Goal: Task Accomplishment & Management: Manage account settings

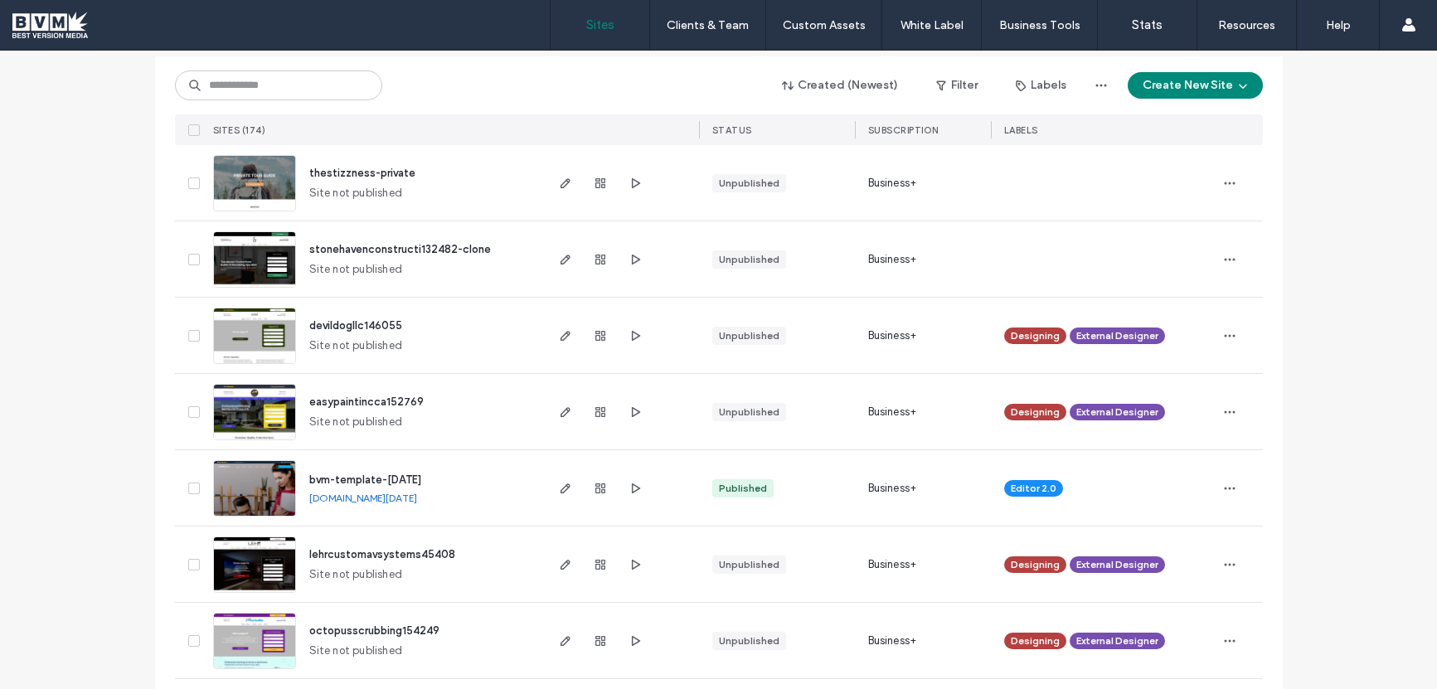
scroll to position [199, 0]
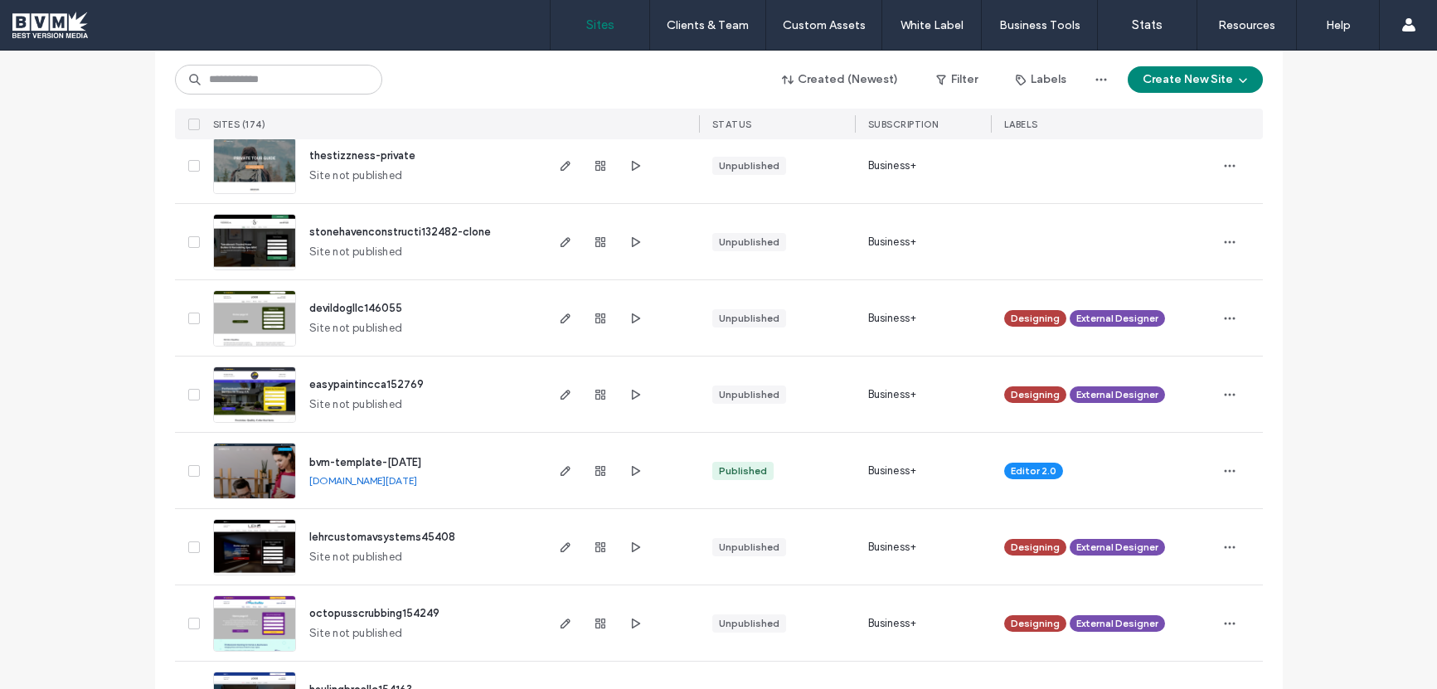
click at [407, 232] on span "stonehavenconstructi132482-clone" at bounding box center [400, 232] width 182 height 12
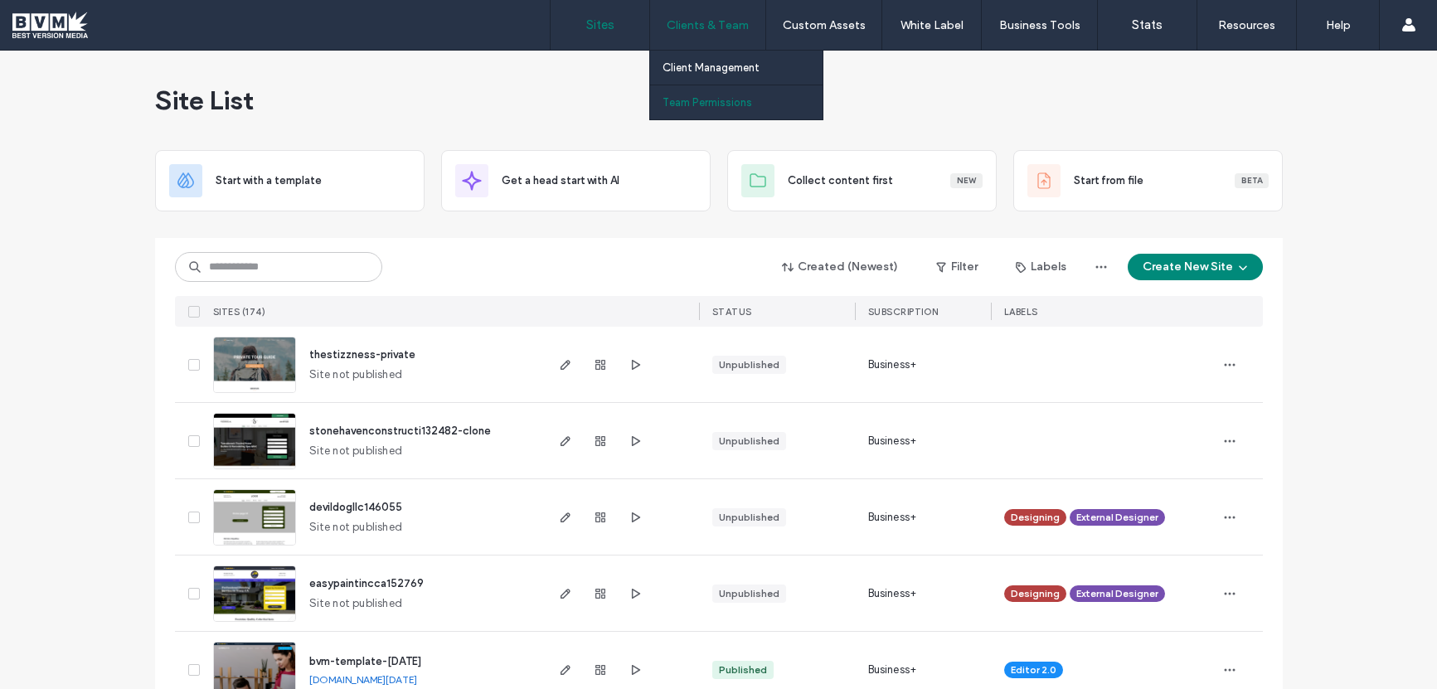
click at [688, 100] on label "Team Permissions" at bounding box center [708, 102] width 90 height 12
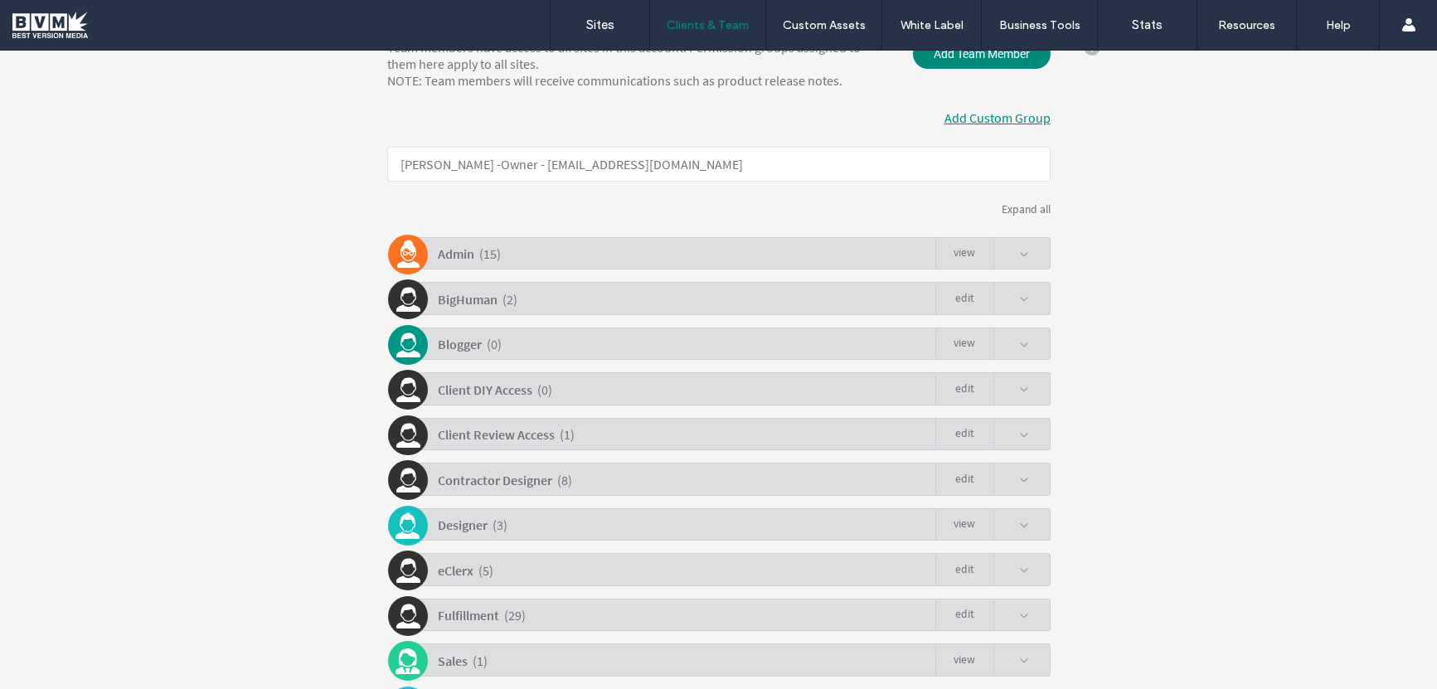
scroll to position [257, 0]
click at [1019, 255] on span at bounding box center [1024, 254] width 10 height 10
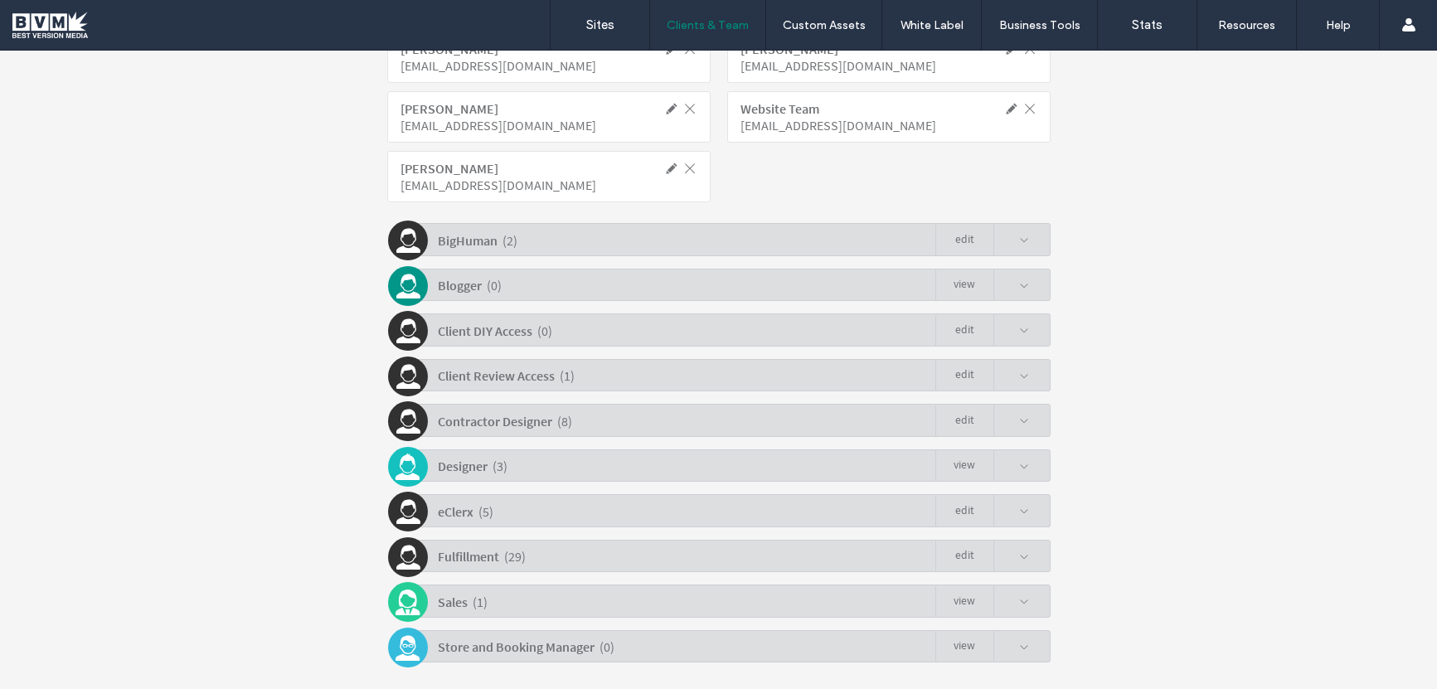
scroll to position [819, 0]
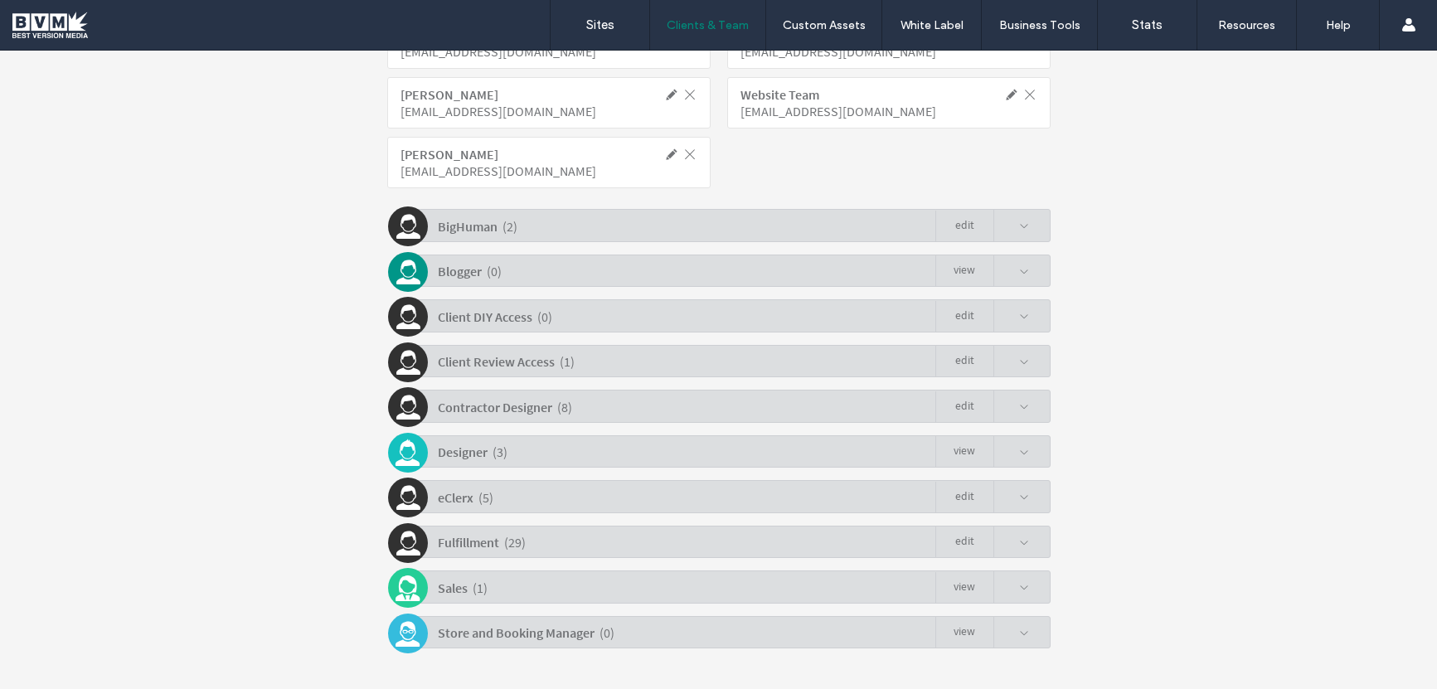
click at [1025, 547] on div "Fulfillment ( 29 ) Edit" at bounding box center [723, 542] width 655 height 32
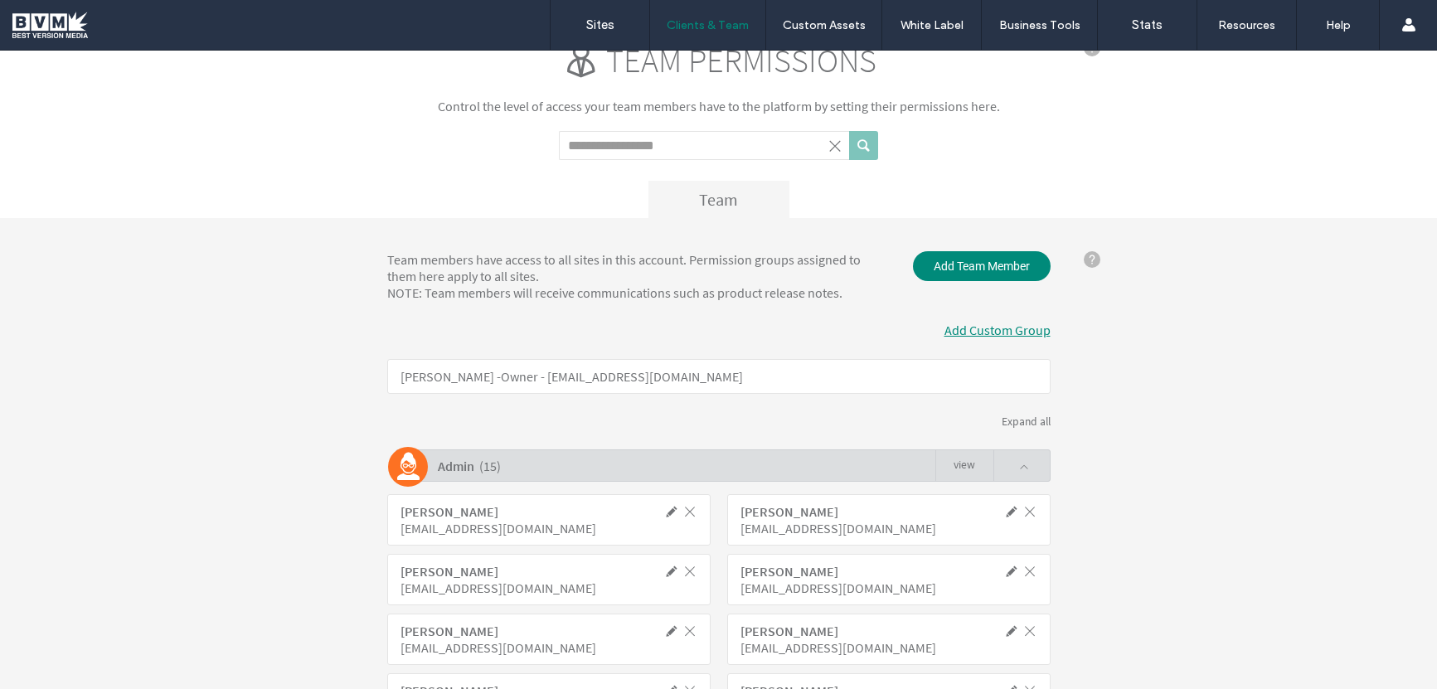
scroll to position [0, 0]
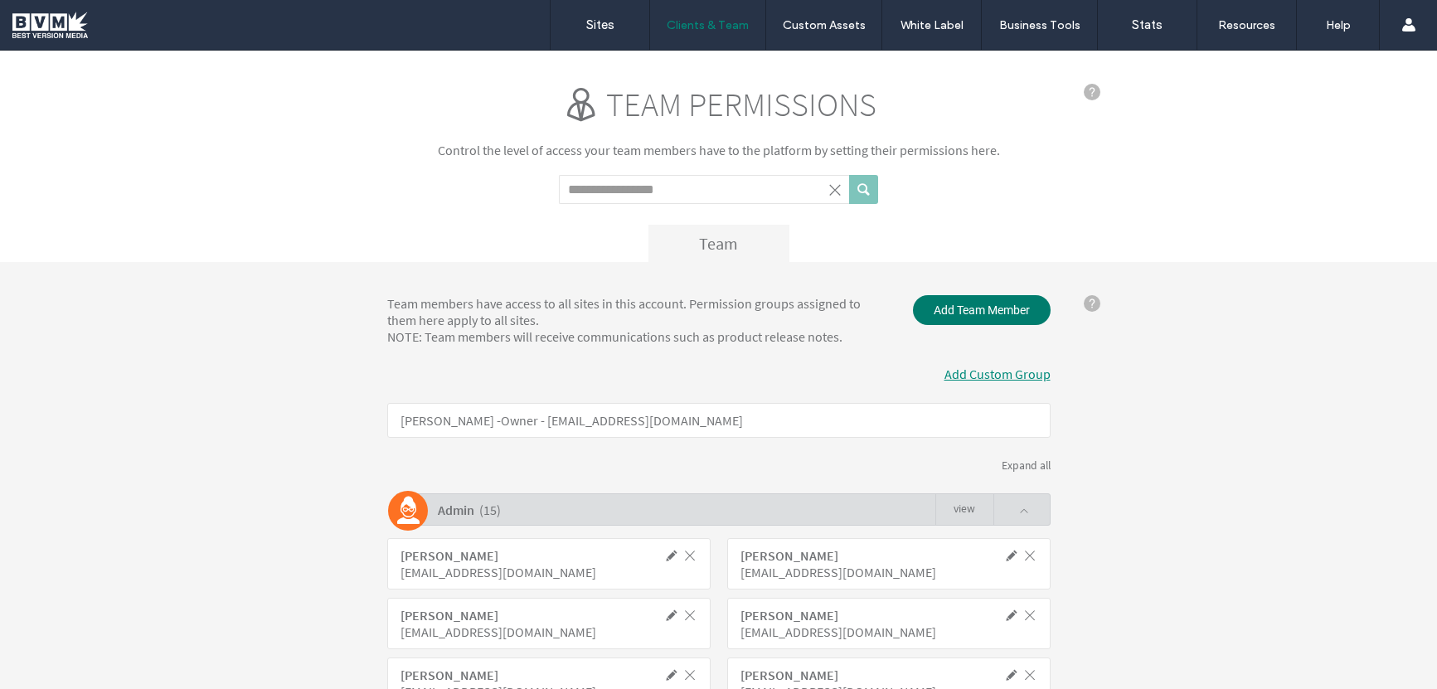
click at [989, 310] on span "Add Team Member" at bounding box center [982, 310] width 138 height 30
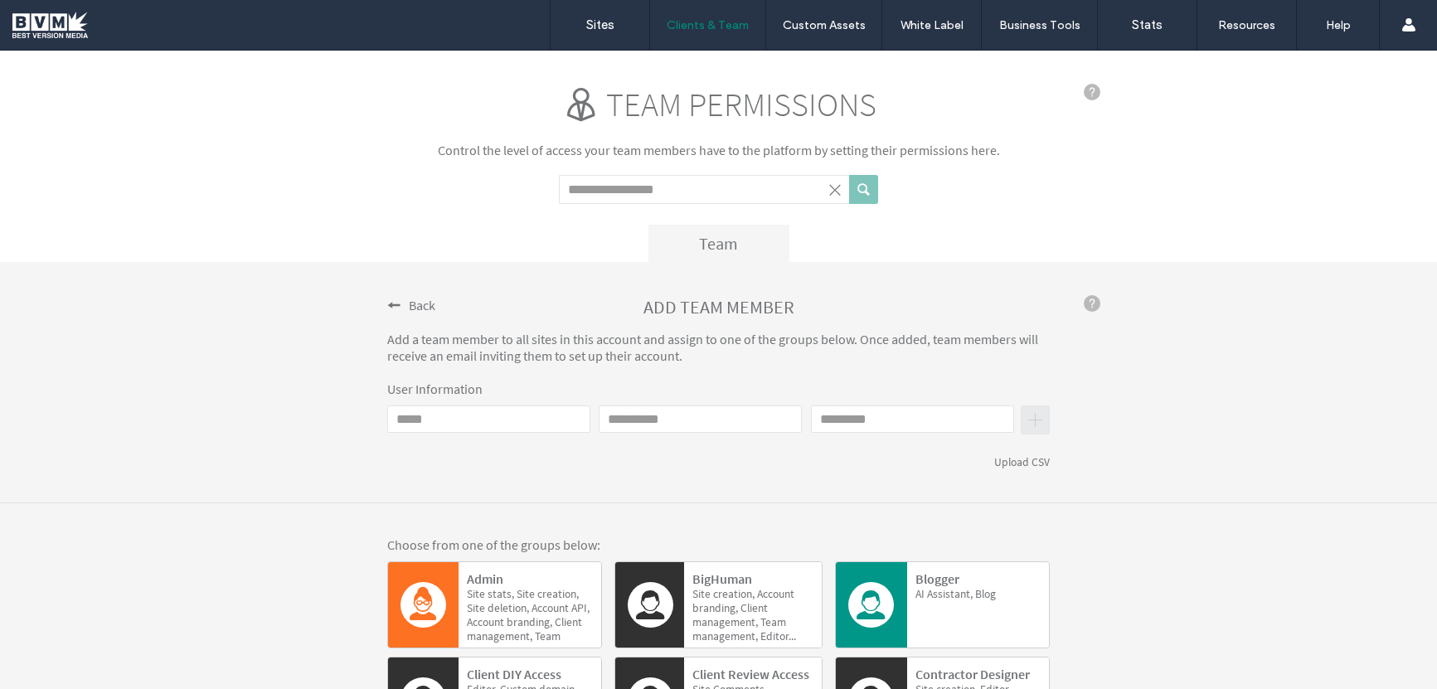
click at [509, 427] on input "Email" at bounding box center [488, 419] width 203 height 27
type input "**********"
click at [645, 427] on input "First name" at bounding box center [700, 419] width 203 height 27
type input "*********"
click at [832, 427] on input "Last name" at bounding box center [912, 419] width 203 height 27
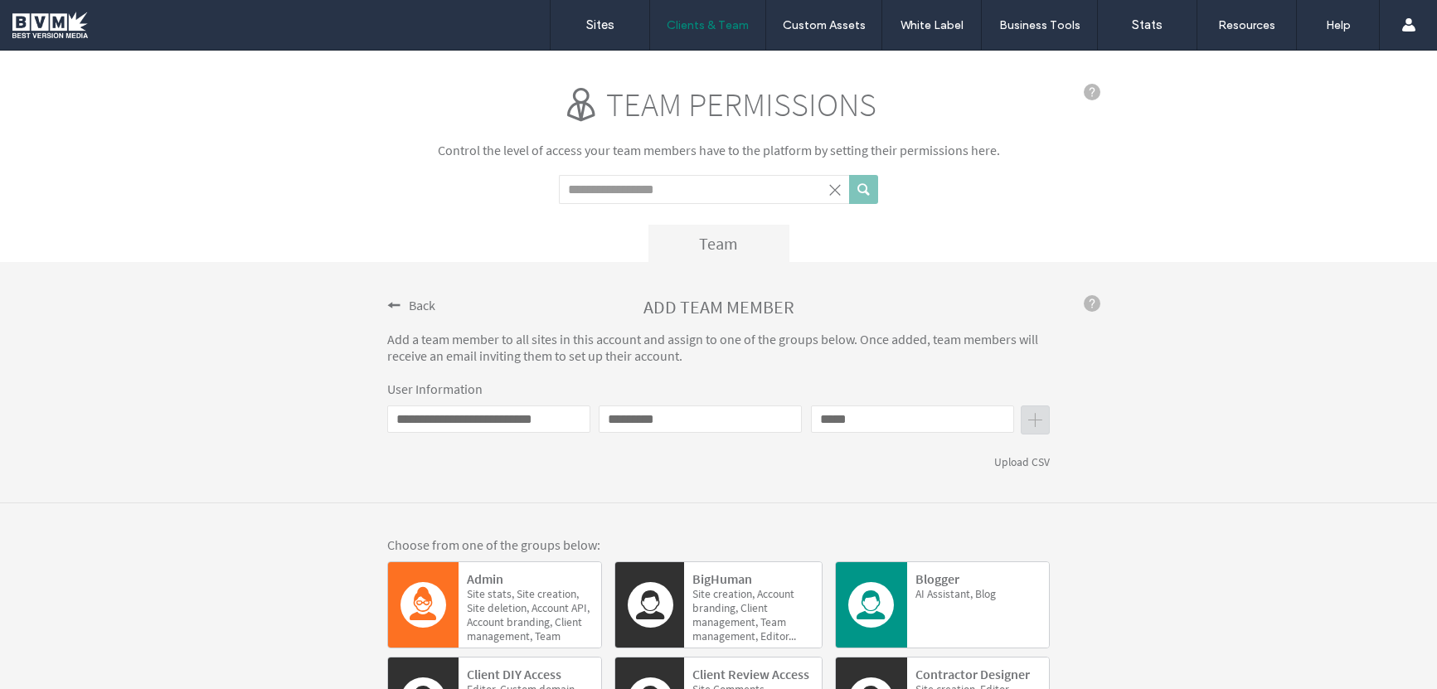
type input "*****"
click at [829, 469] on div "Upload CSV" at bounding box center [718, 462] width 663 height 14
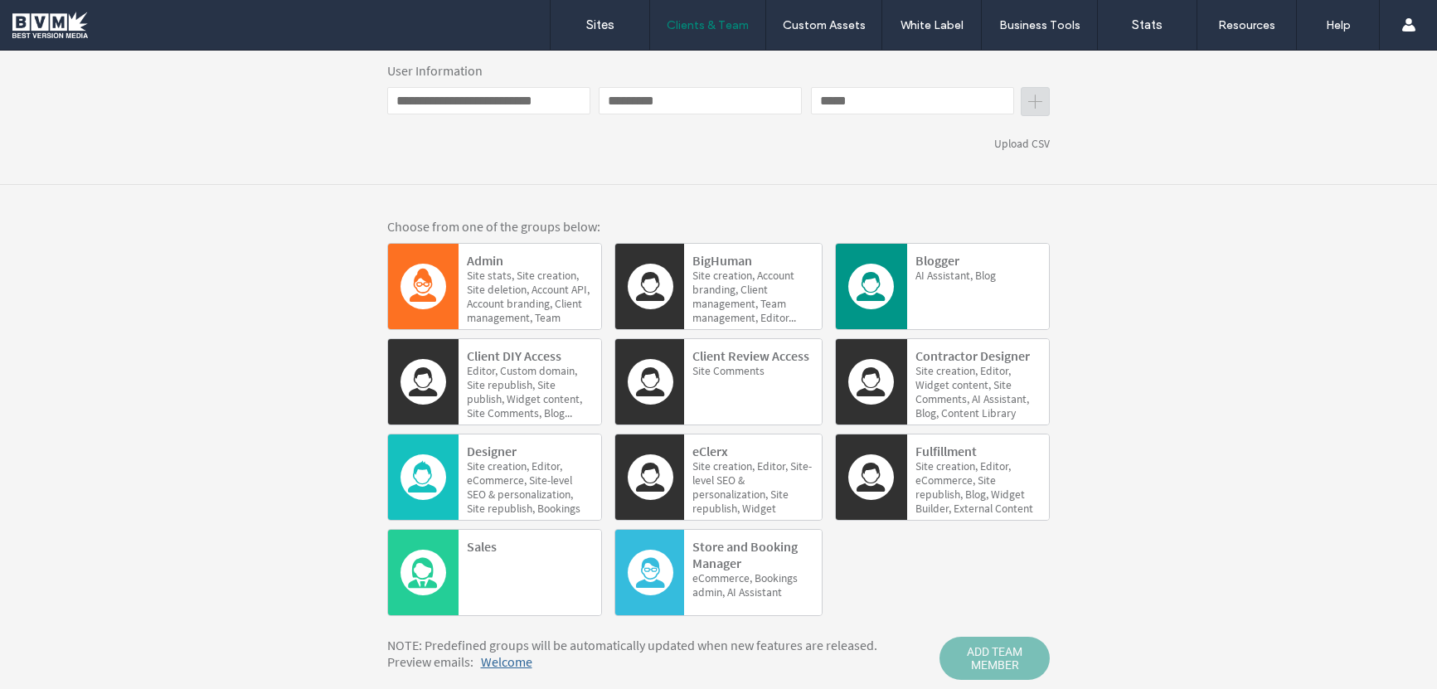
scroll to position [357, 0]
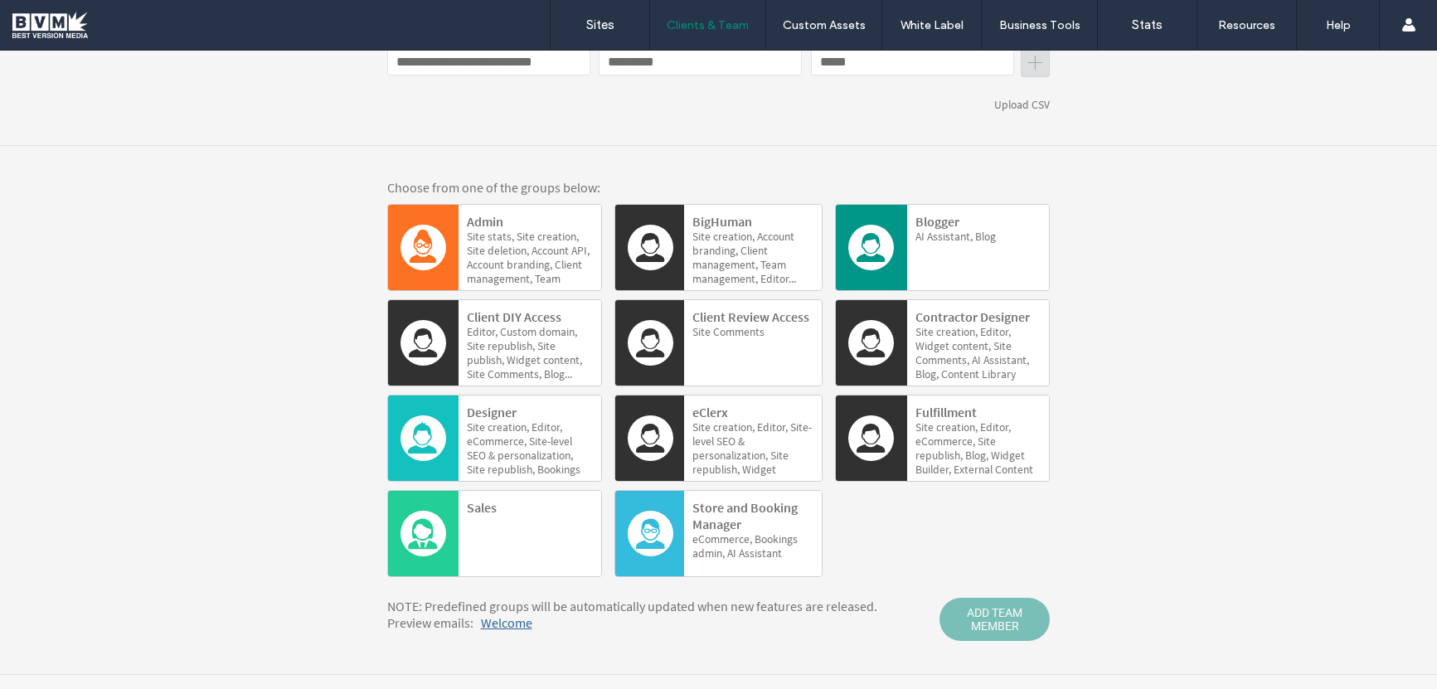
click at [935, 446] on span "eCommerce," at bounding box center [946, 442] width 60 height 14
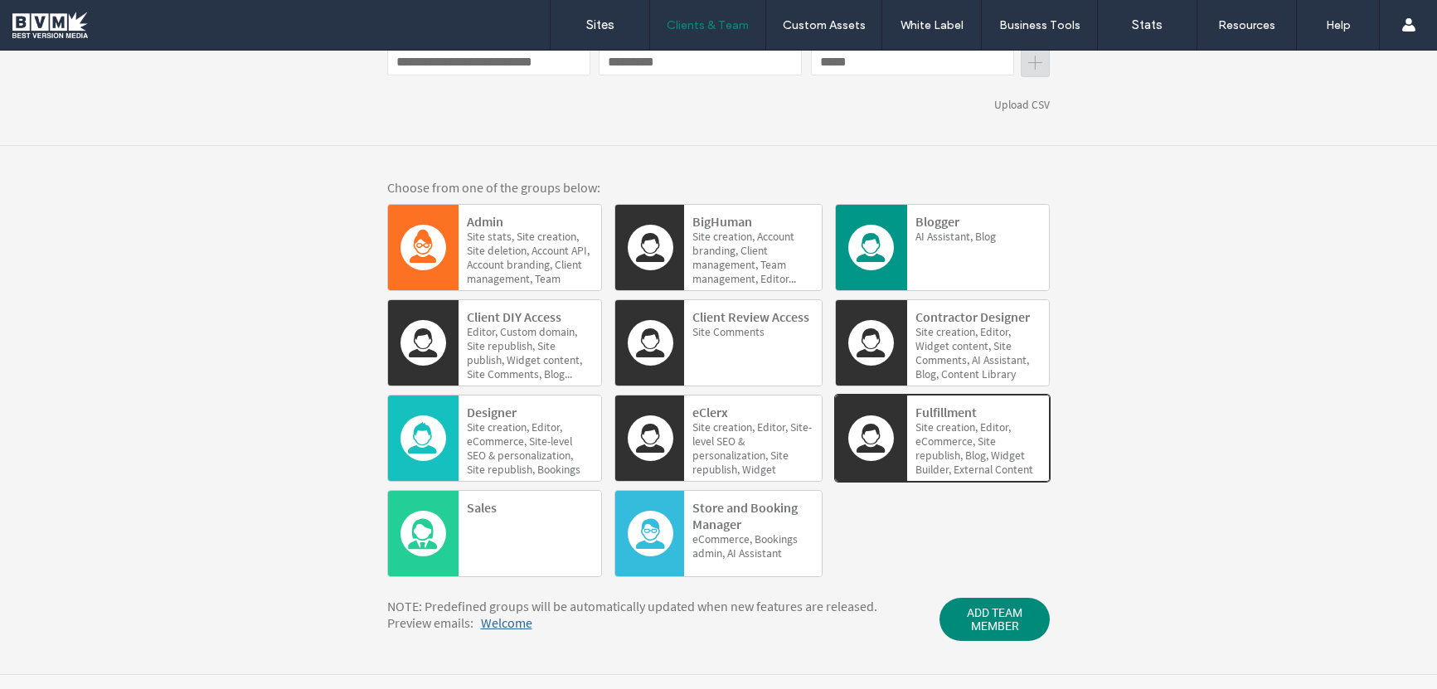
scroll to position [353, 0]
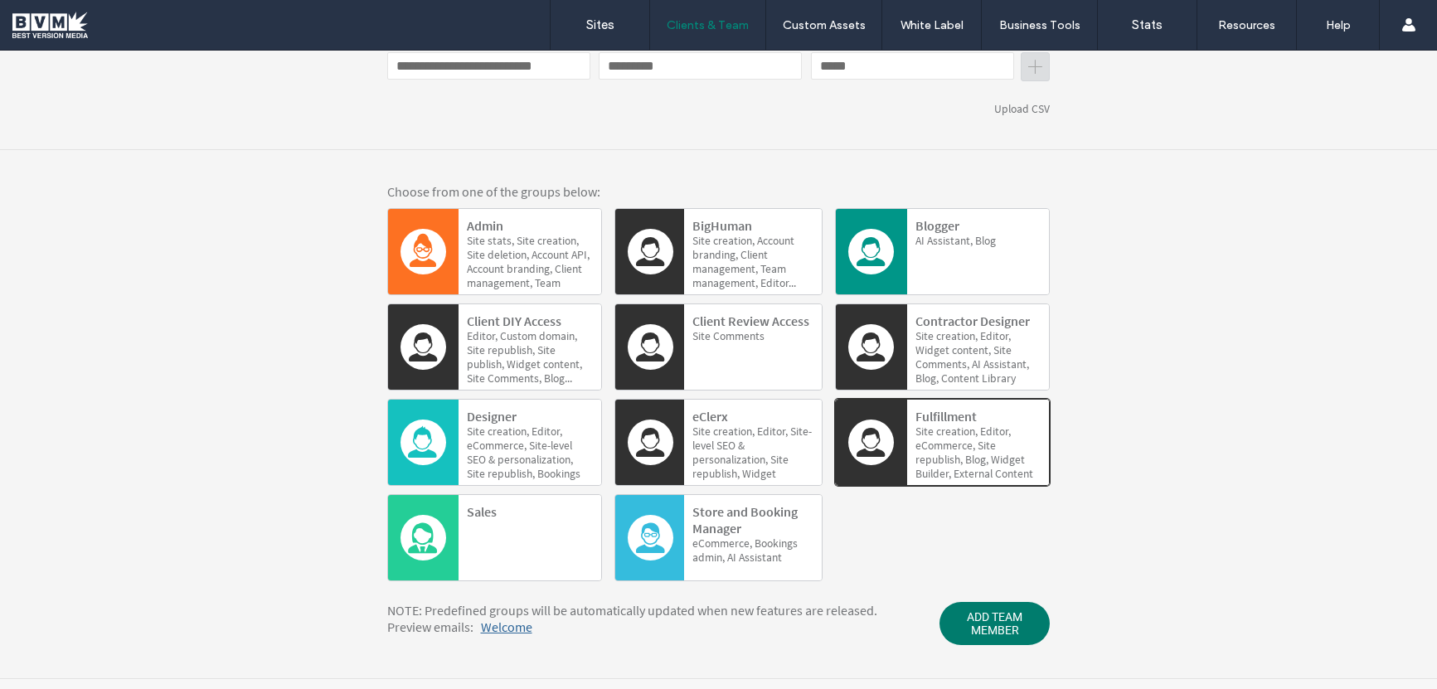
click at [979, 622] on span "ADD TEAM MEMBER" at bounding box center [995, 623] width 110 height 43
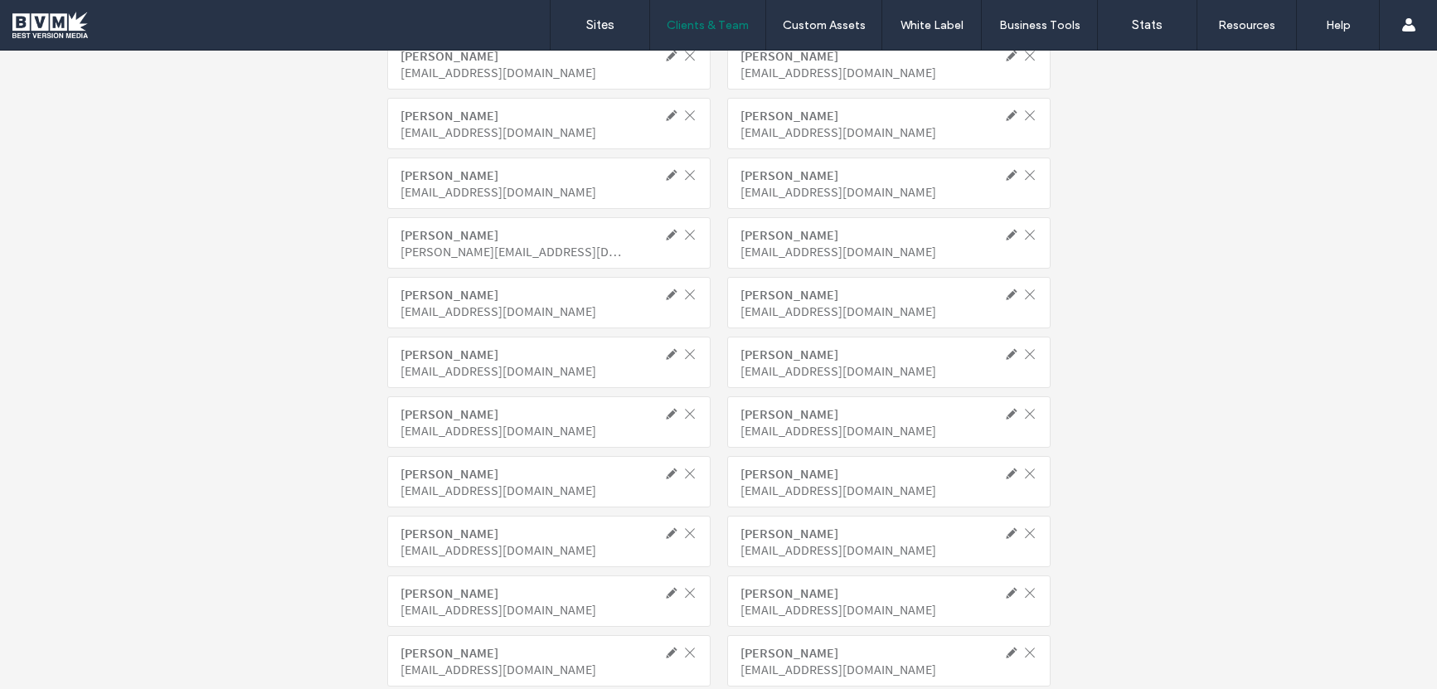
scroll to position [1354, 0]
click at [872, 409] on div "Jacquelyn Bunch" at bounding box center [852, 411] width 223 height 17
click at [1004, 412] on span at bounding box center [1011, 411] width 15 height 15
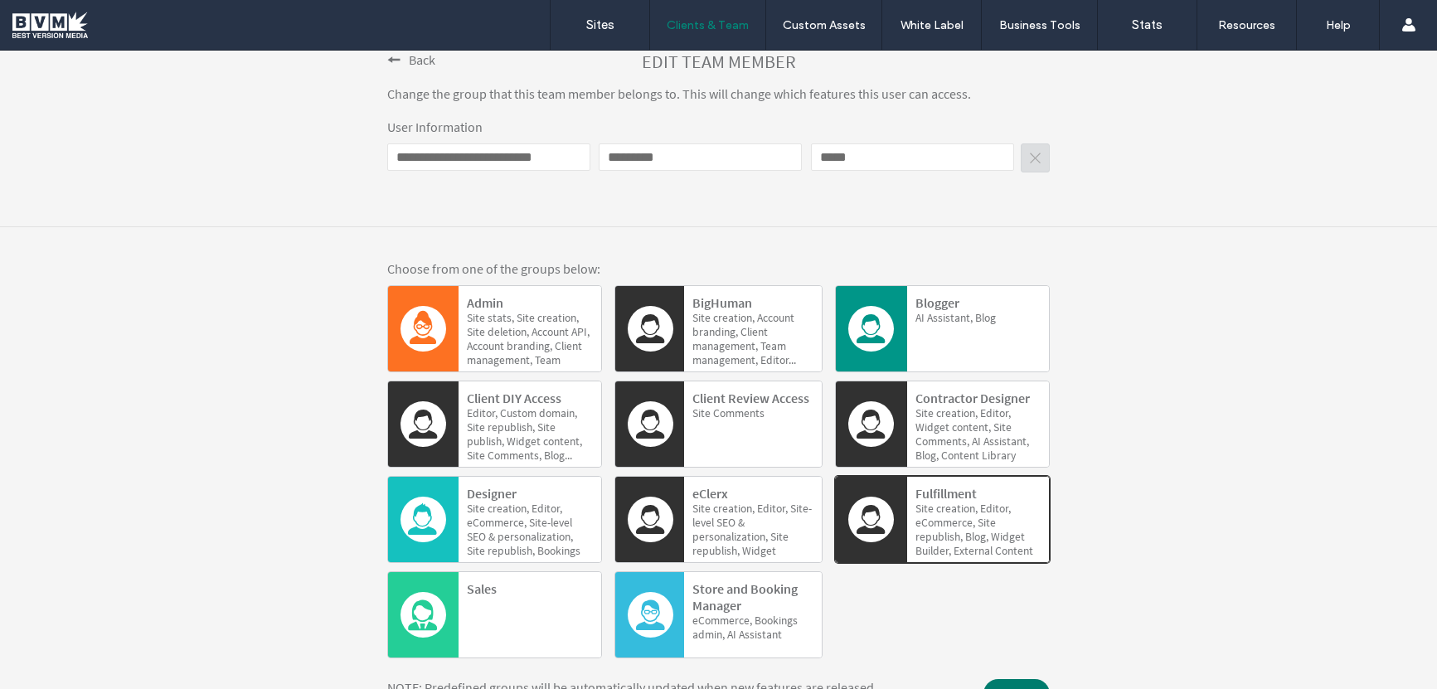
scroll to position [336, 0]
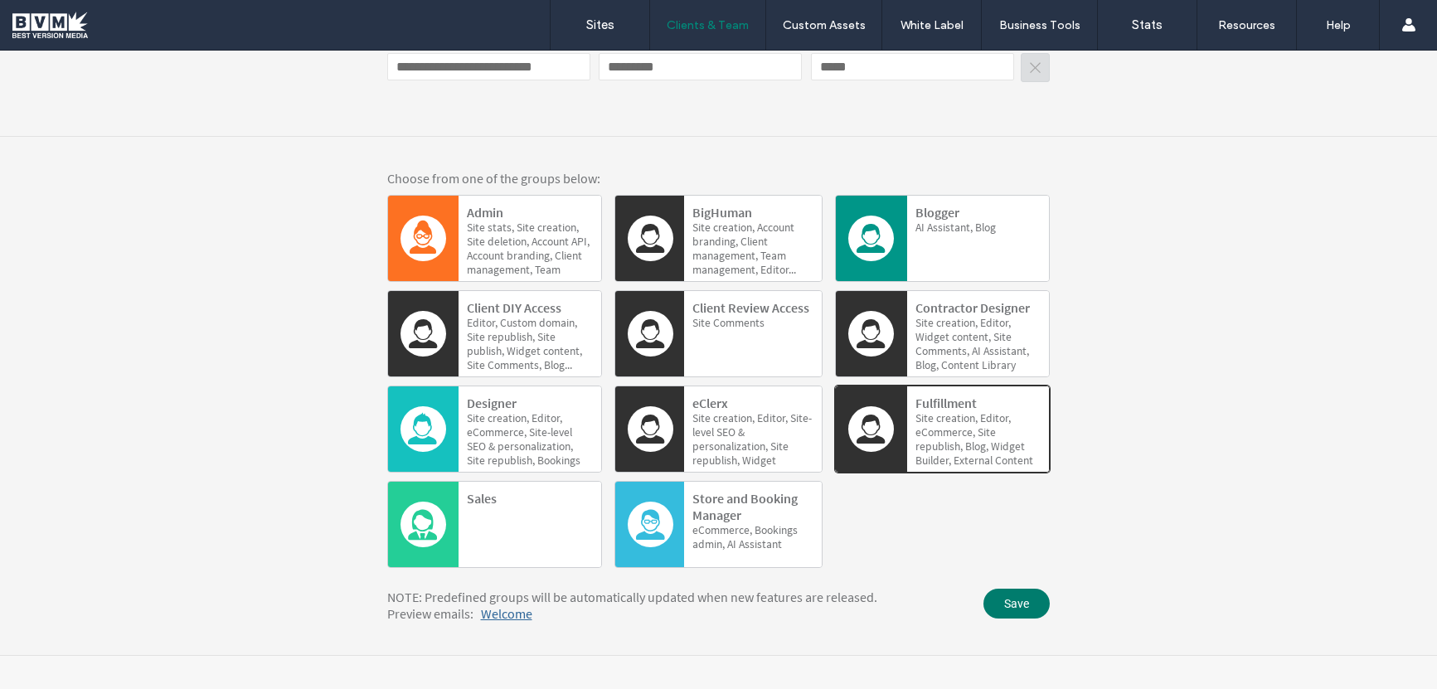
click at [1015, 609] on span "Save" at bounding box center [1017, 604] width 66 height 30
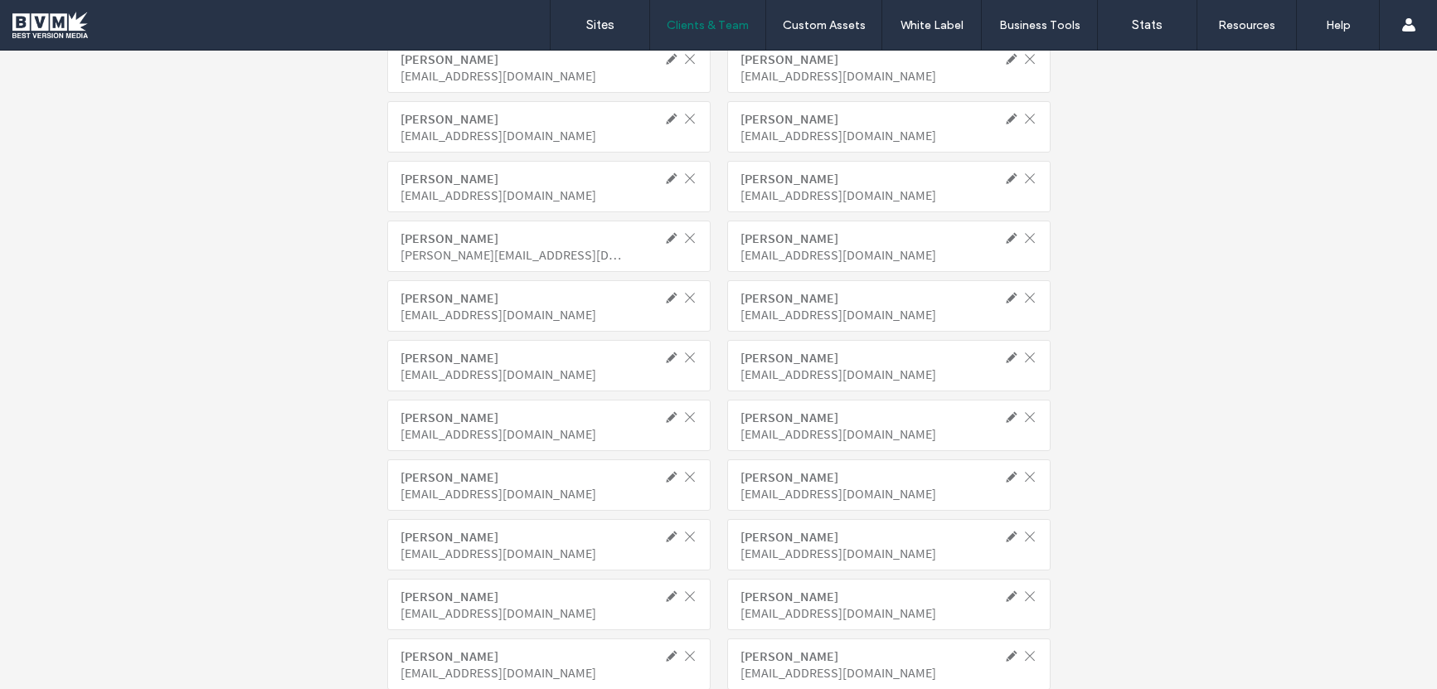
scroll to position [1367, 0]
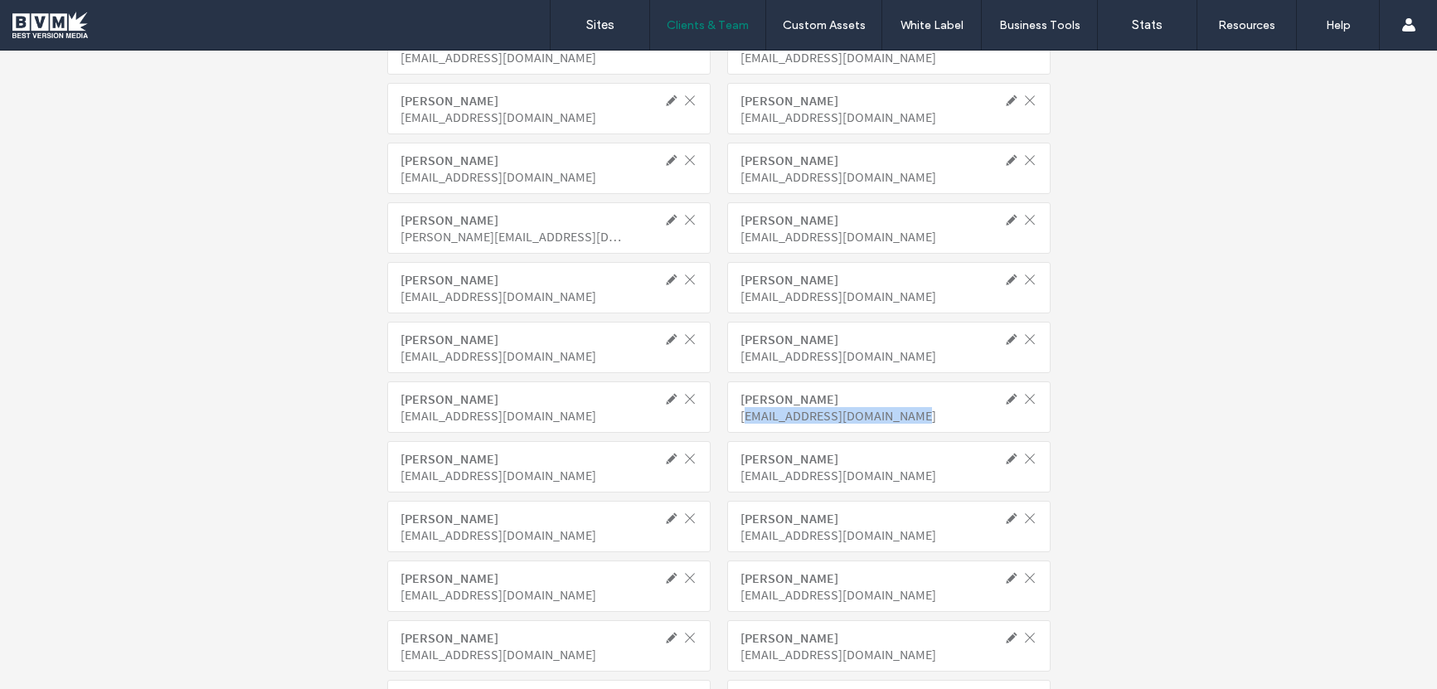
drag, startPoint x: 737, startPoint y: 419, endPoint x: 921, endPoint y: 412, distance: 183.4
click at [921, 412] on div "jbunch@bestversionmedia.com" at bounding box center [852, 415] width 223 height 17
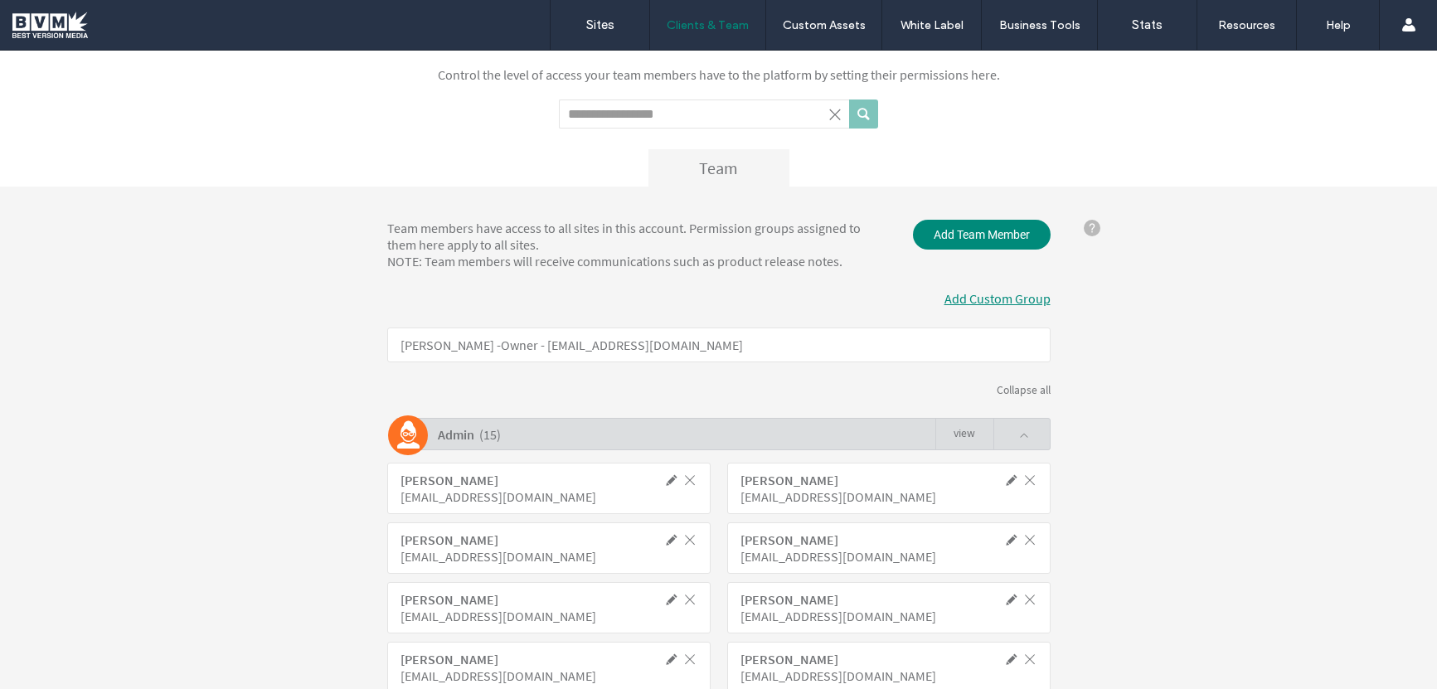
scroll to position [0, 0]
